Goal: Navigation & Orientation: Go to known website

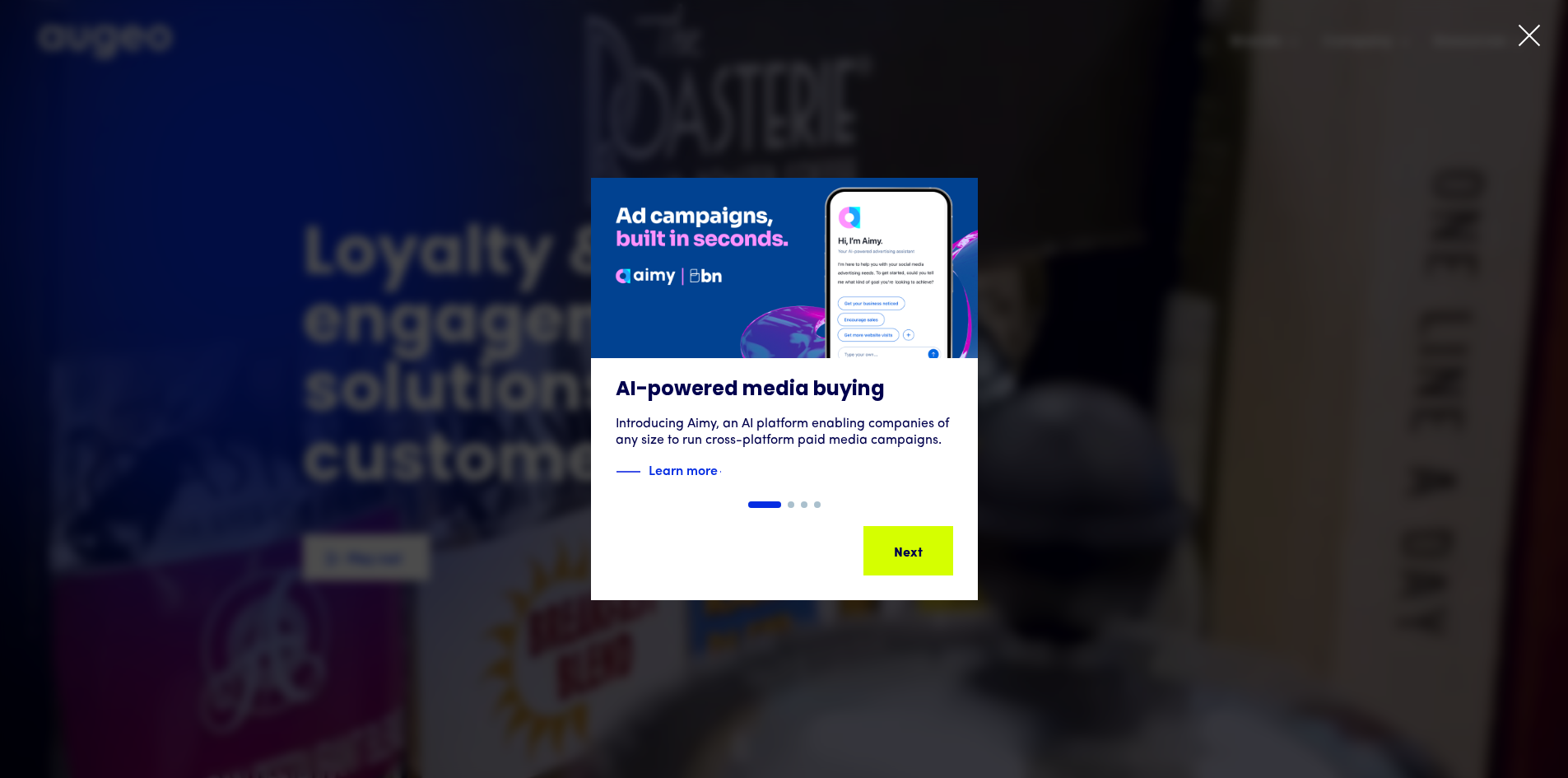
click at [1530, 32] on icon at bounding box center [1530, 36] width 25 height 25
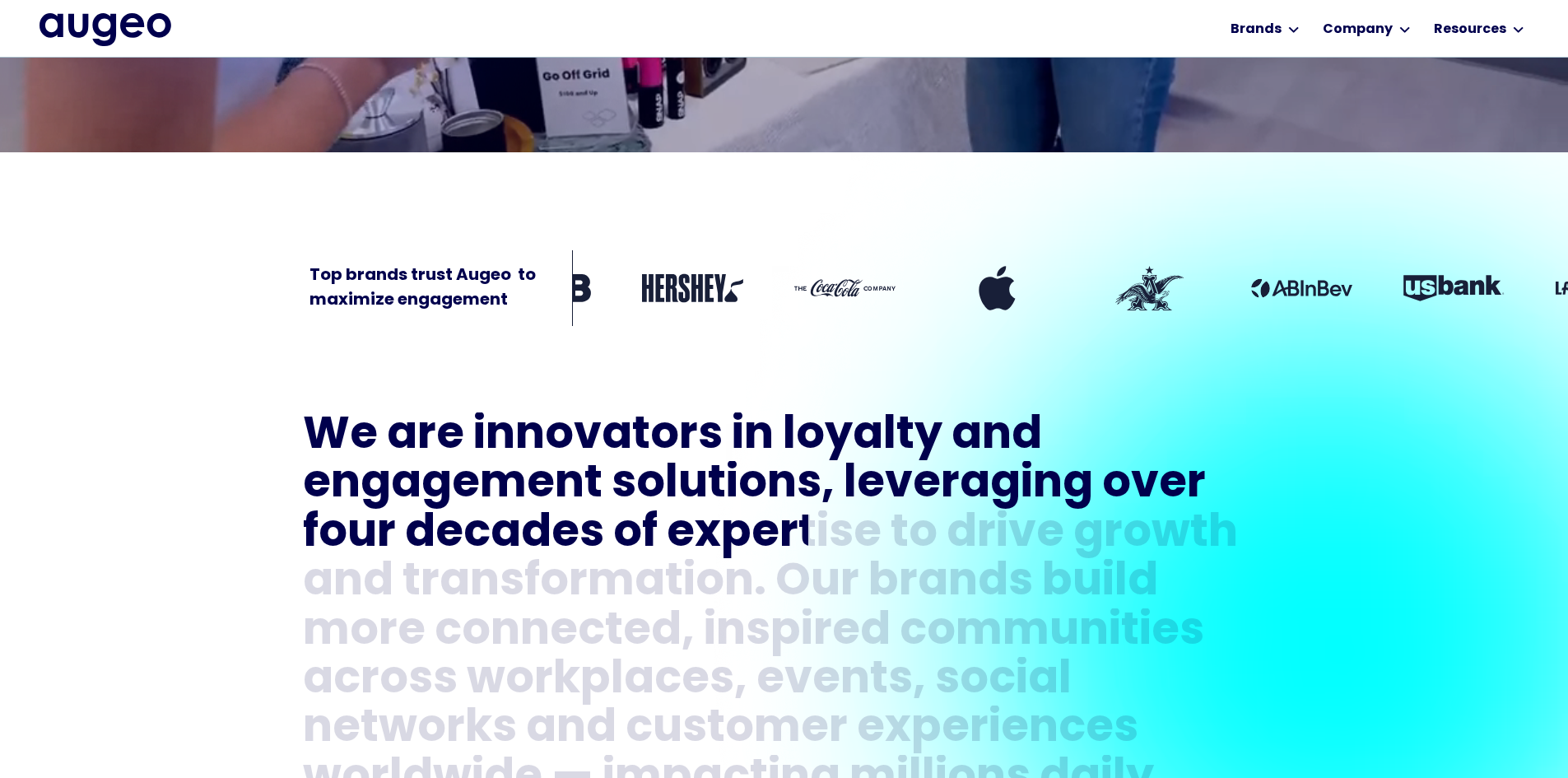
scroll to position [578, 0]
